Goal: Information Seeking & Learning: Find specific fact

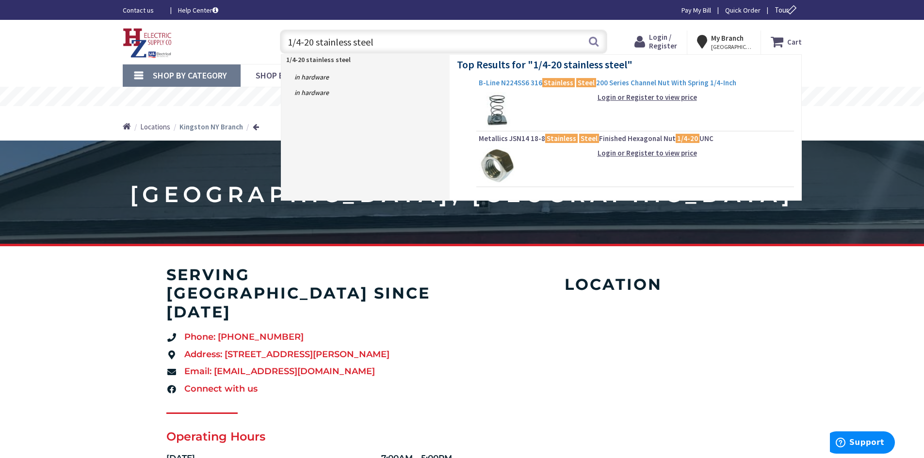
type input "1/4-20 stainless steel"
click at [626, 87] on span "B-Line N224SS6 316 Stainless Steel 200 Series Channel Nut With Spring 1/4-Inch" at bounding box center [635, 83] width 313 height 10
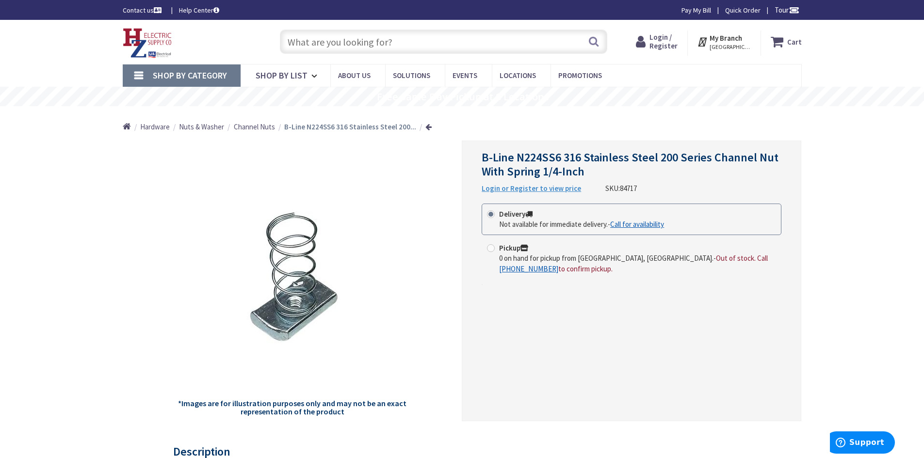
drag, startPoint x: 520, startPoint y: 192, endPoint x: 539, endPoint y: 191, distance: 18.9
click at [539, 191] on div "B-Line N224SS6 316 Stainless Steel 200 Series Channel Nut With Spring 1/4-Inch …" at bounding box center [631, 172] width 300 height 43
drag, startPoint x: 618, startPoint y: 187, endPoint x: 638, endPoint y: 187, distance: 19.9
click at [638, 187] on div "B-Line N224SS6 316 Stainless Steel 200 Series Channel Nut With Spring 1/4-Inch …" at bounding box center [631, 172] width 300 height 43
drag, startPoint x: 613, startPoint y: 188, endPoint x: 634, endPoint y: 187, distance: 21.3
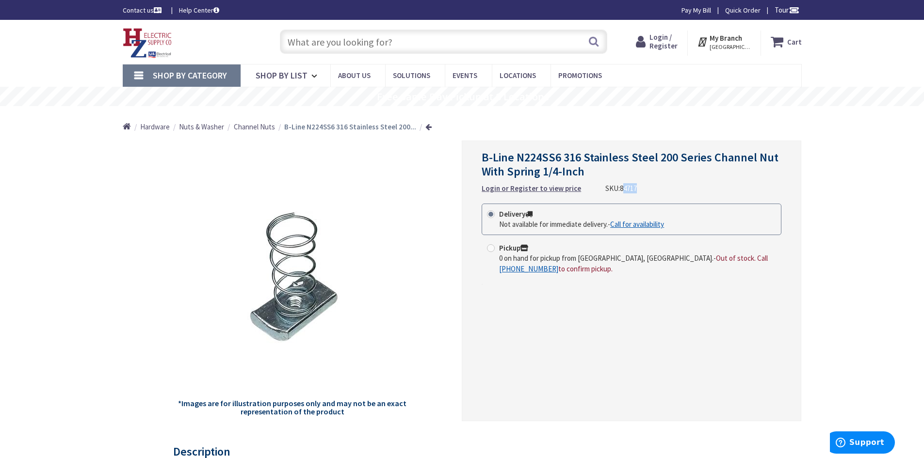
click at [634, 187] on div "B-Line N224SS6 316 Stainless Steel 200 Series Channel Nut With Spring 1/4-Inch …" at bounding box center [631, 172] width 300 height 43
copy div "84717"
click at [362, 49] on input "text" at bounding box center [443, 42] width 327 height 24
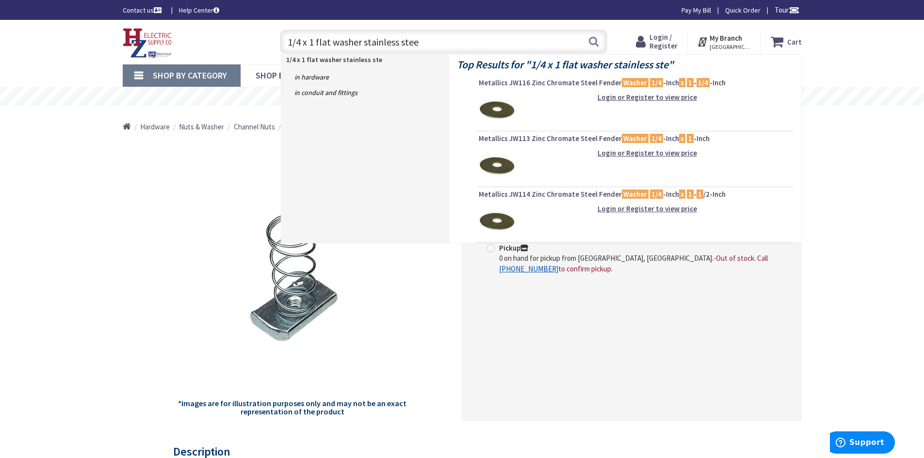
type input "1/4 x 1 flat washer stainless steel"
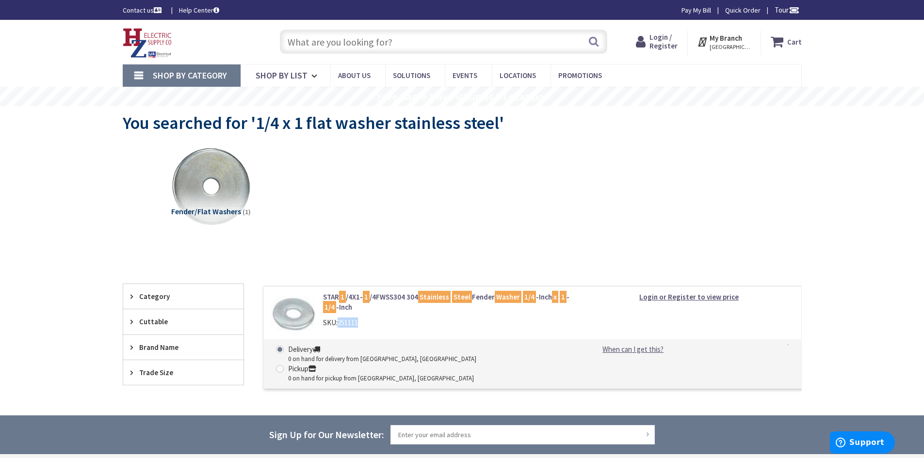
drag, startPoint x: 340, startPoint y: 322, endPoint x: 363, endPoint y: 319, distance: 23.6
click at [363, 319] on div "SKU: 251111" at bounding box center [446, 323] width 247 height 10
copy span "251111"
click at [340, 40] on input "text" at bounding box center [443, 42] width 327 height 24
drag, startPoint x: 339, startPoint y: 323, endPoint x: 391, endPoint y: 324, distance: 51.4
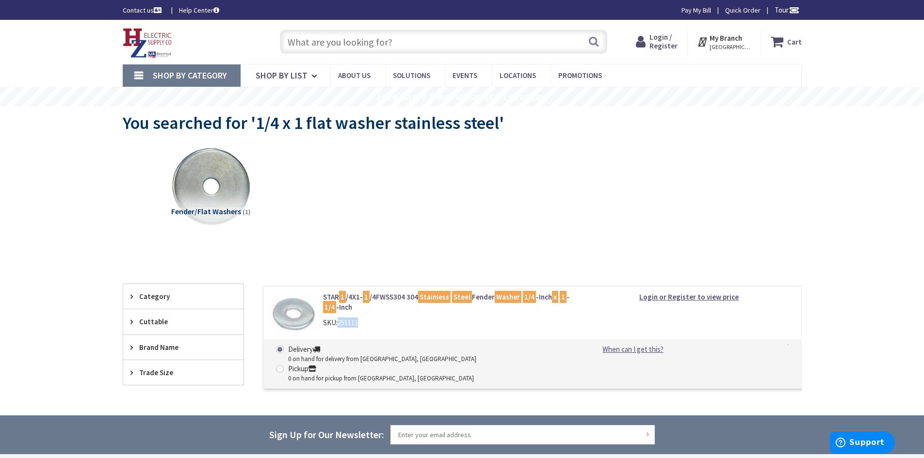
click at [391, 324] on div "SKU: 251111" at bounding box center [446, 323] width 247 height 10
copy span "251111"
